Goal: Task Accomplishment & Management: Manage account settings

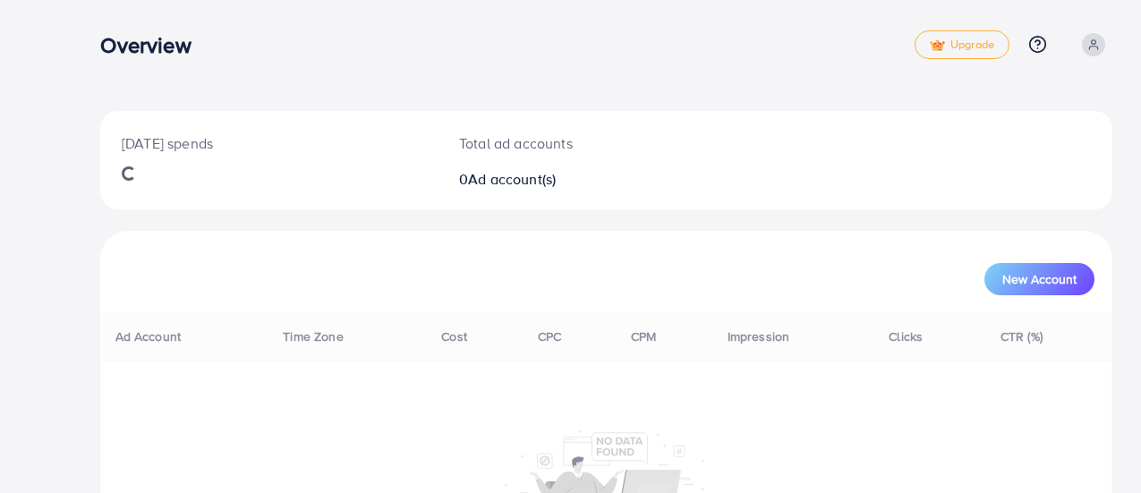
scroll to position [172, 0]
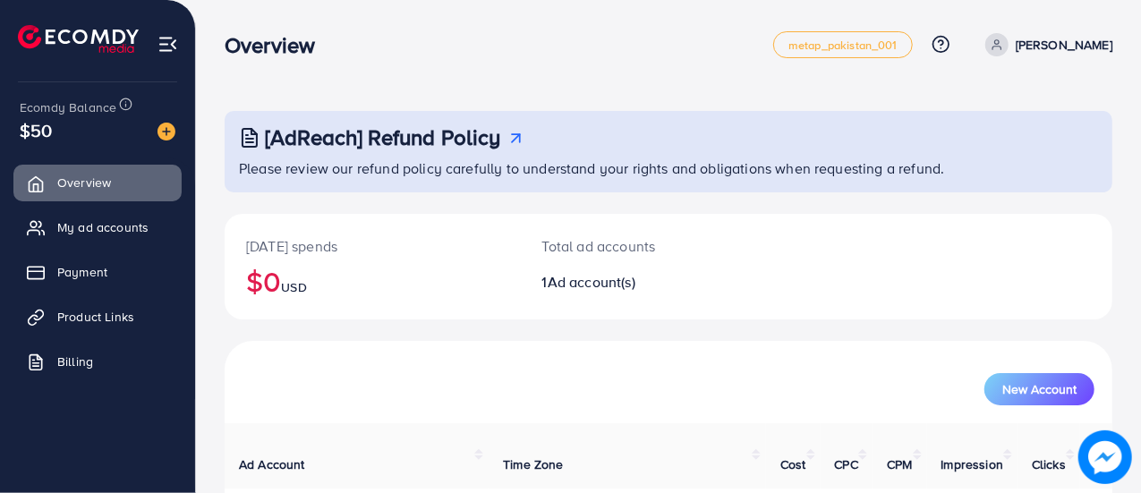
scroll to position [122, 0]
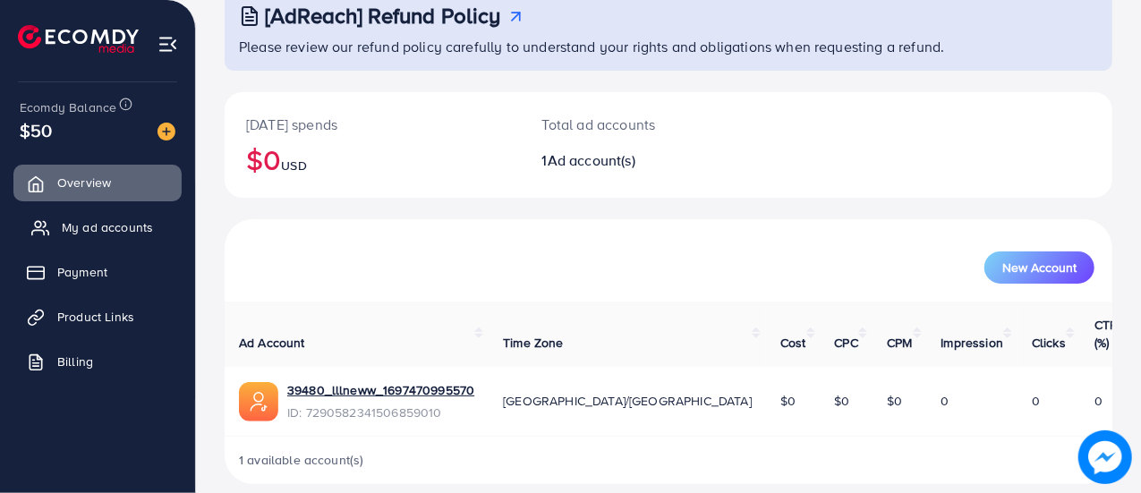
click at [131, 226] on span "My ad accounts" at bounding box center [107, 227] width 91 height 18
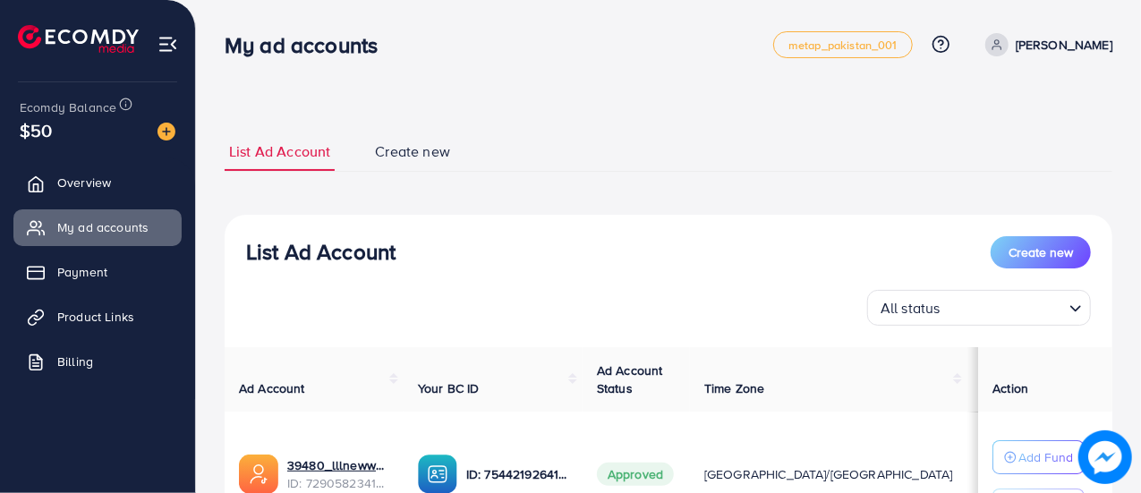
scroll to position [172, 0]
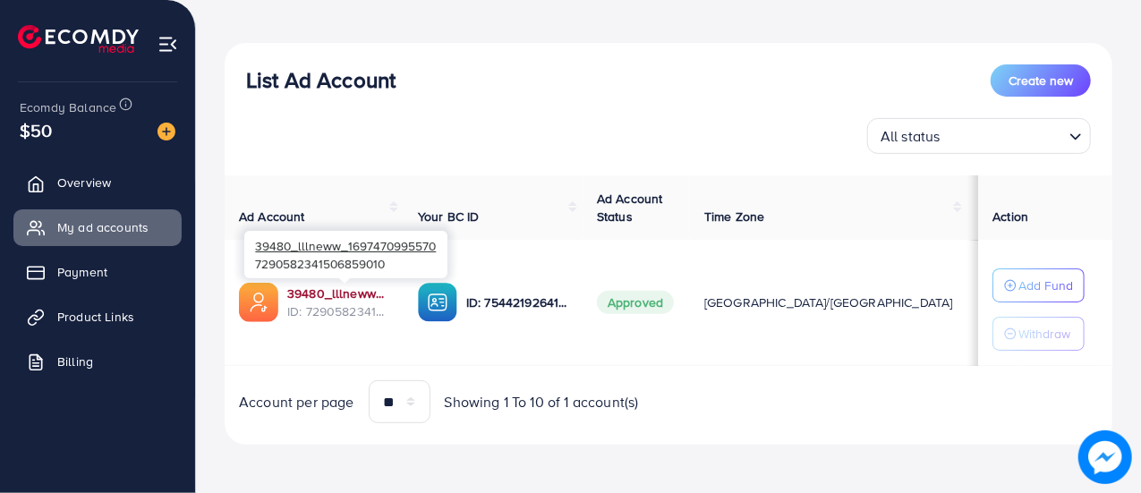
click at [323, 288] on link "39480_lllneww_1697470995570" at bounding box center [338, 294] width 102 height 18
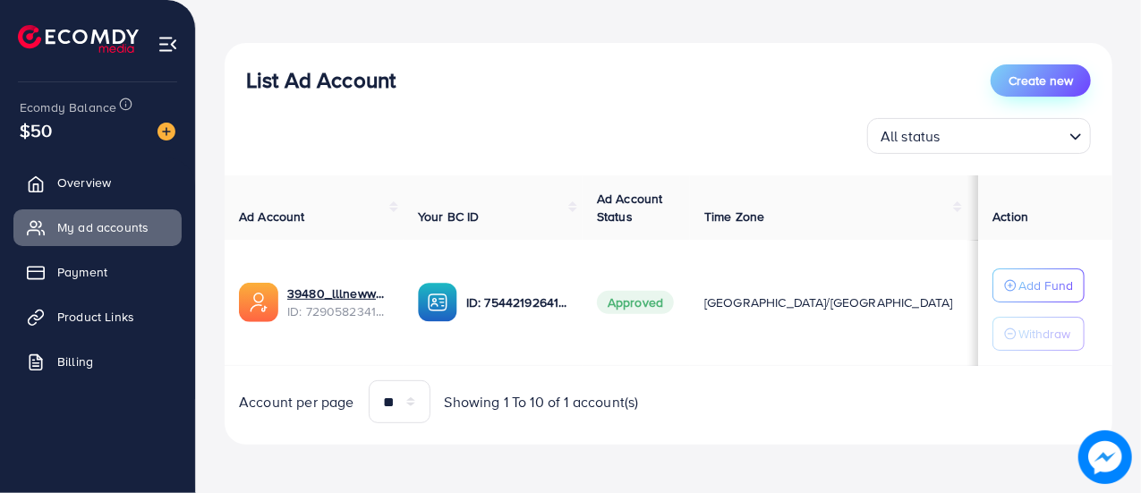
click at [1038, 91] on button "Create new" at bounding box center [1041, 80] width 100 height 32
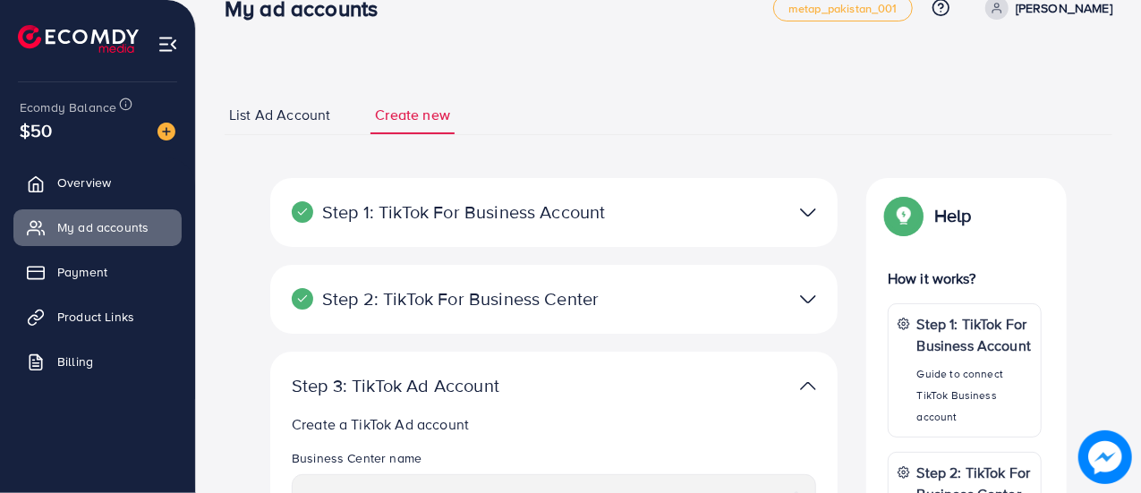
scroll to position [35, 0]
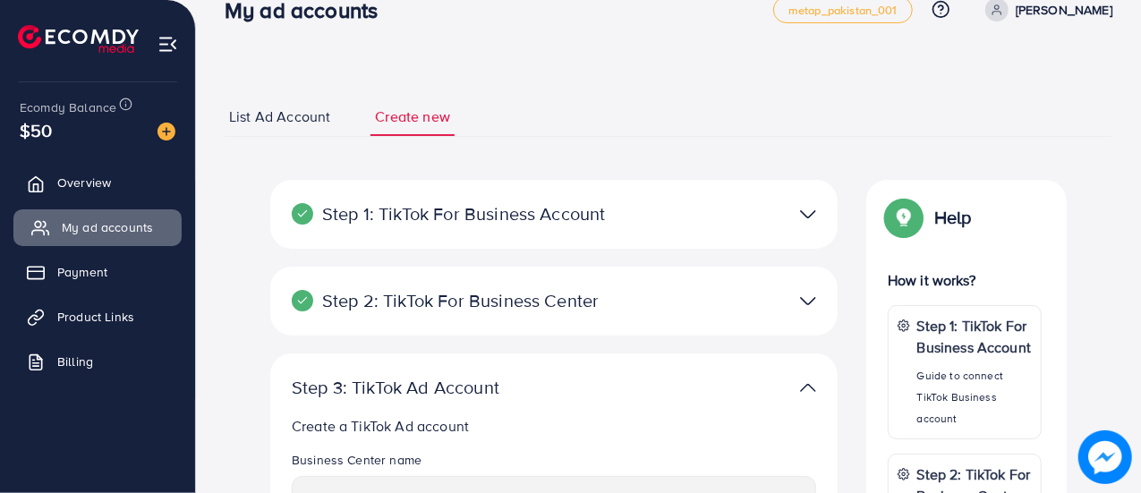
click at [129, 225] on span "My ad accounts" at bounding box center [107, 227] width 91 height 18
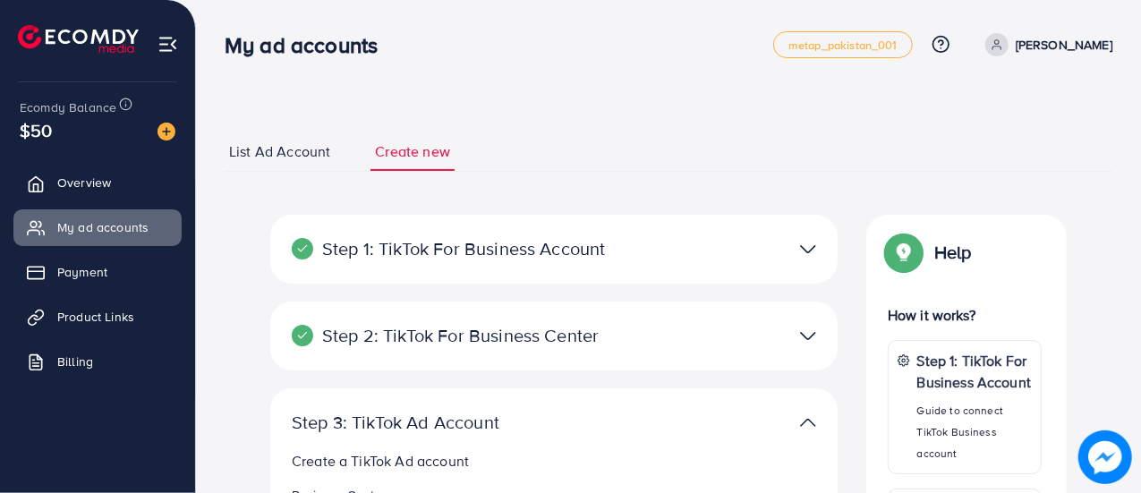
click at [308, 153] on span "List Ad Account" at bounding box center [279, 151] width 101 height 21
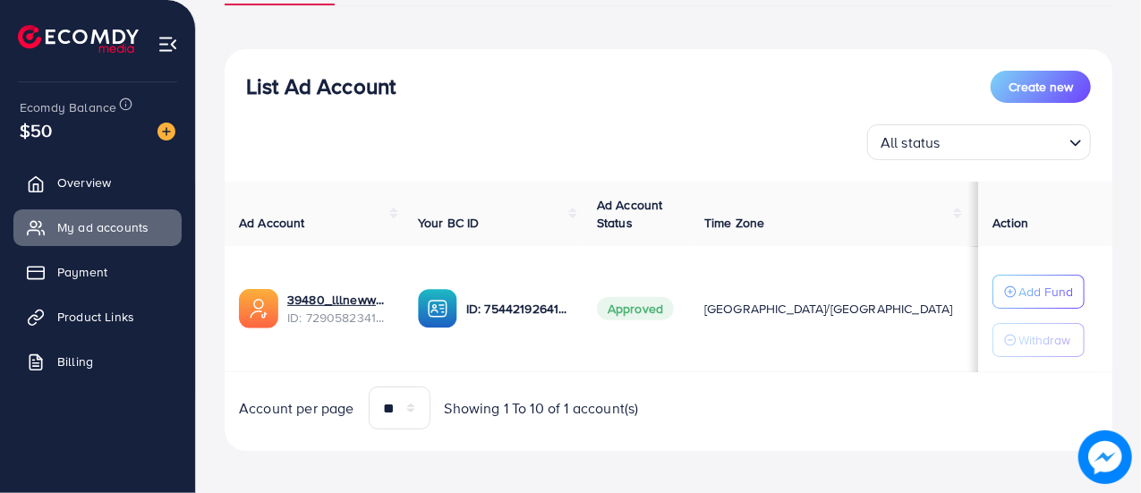
scroll to position [165, 0]
click at [126, 228] on span "My ad accounts" at bounding box center [107, 227] width 91 height 18
